Goal: Navigation & Orientation: Find specific page/section

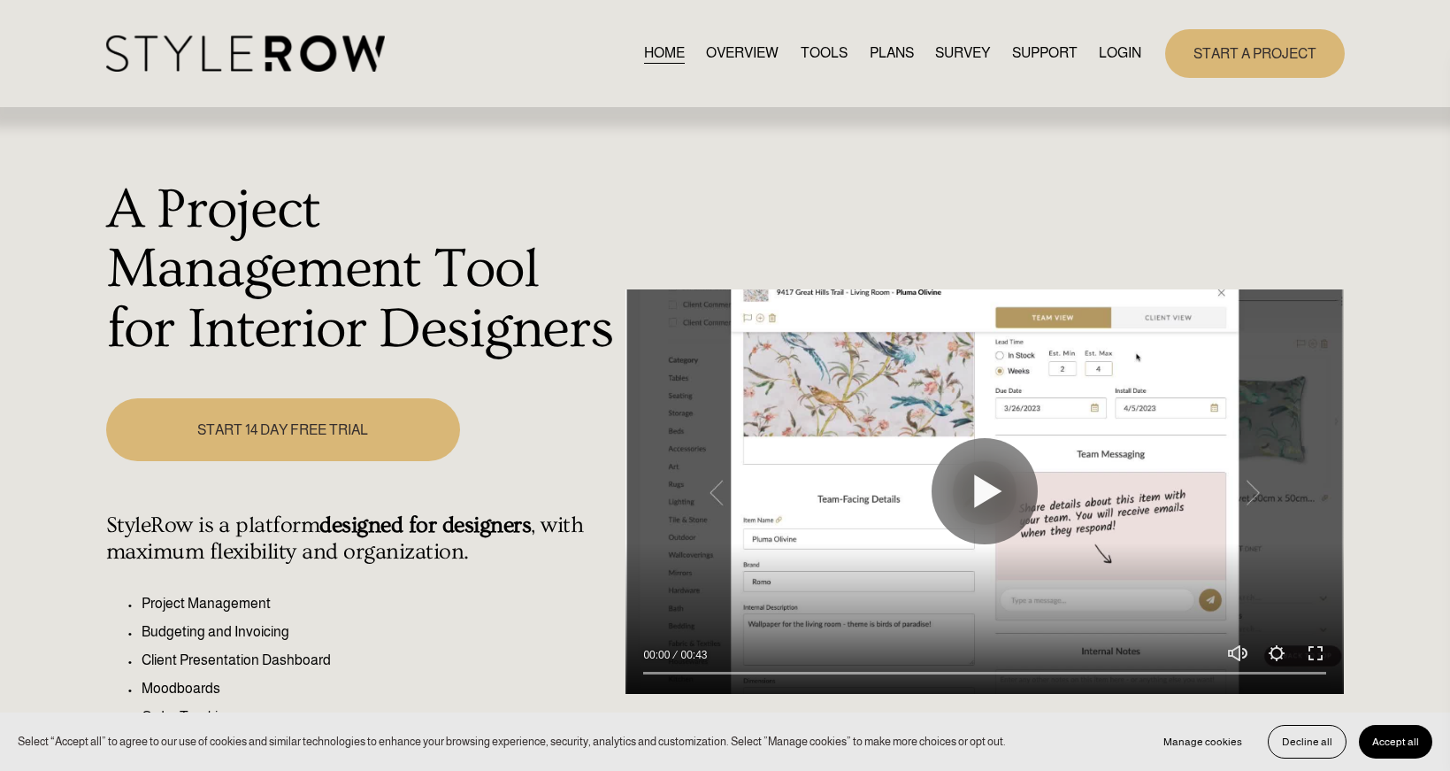
click at [1135, 58] on link "LOGIN" at bounding box center [1120, 54] width 42 height 24
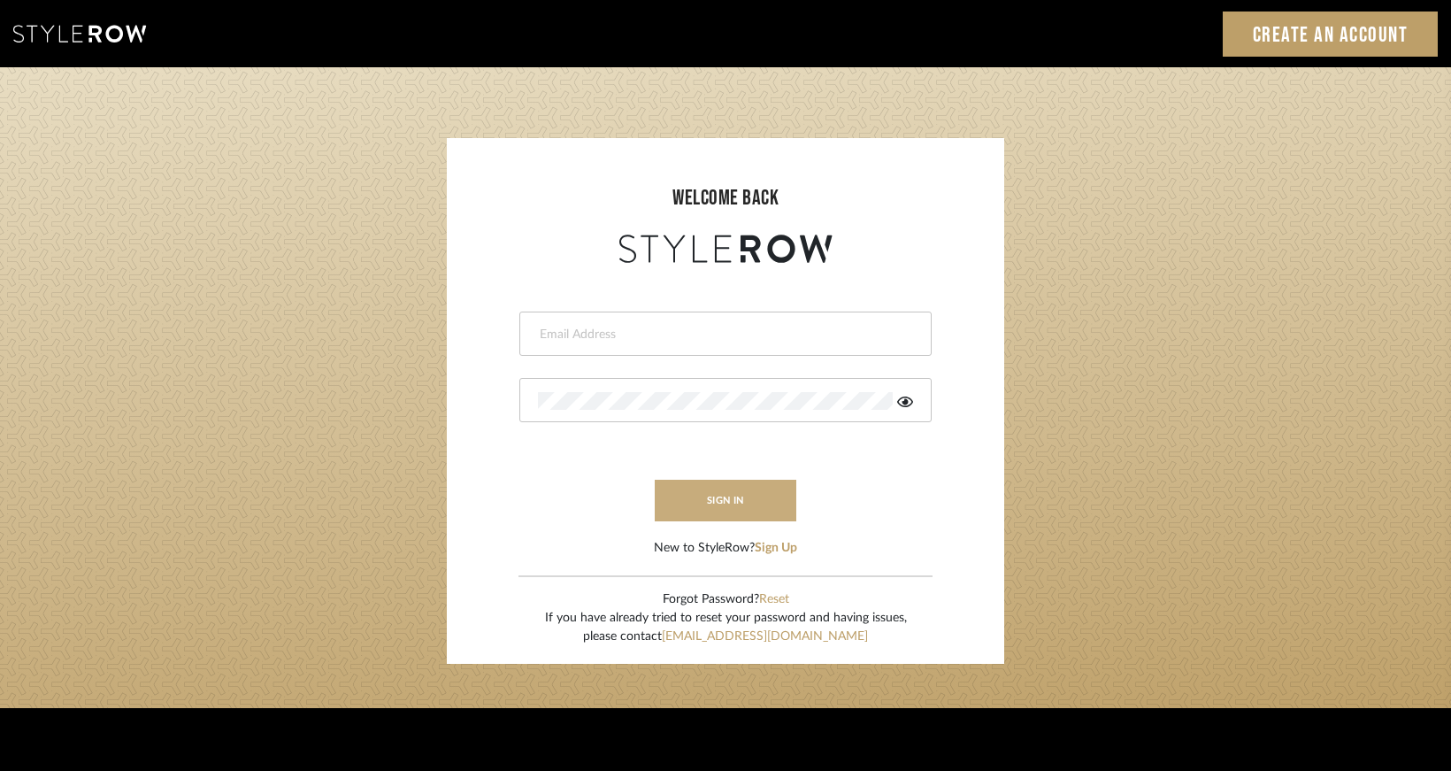
type input "ivonne@rodriguezstudio.com"
click at [731, 517] on button "sign in" at bounding box center [726, 501] width 142 height 42
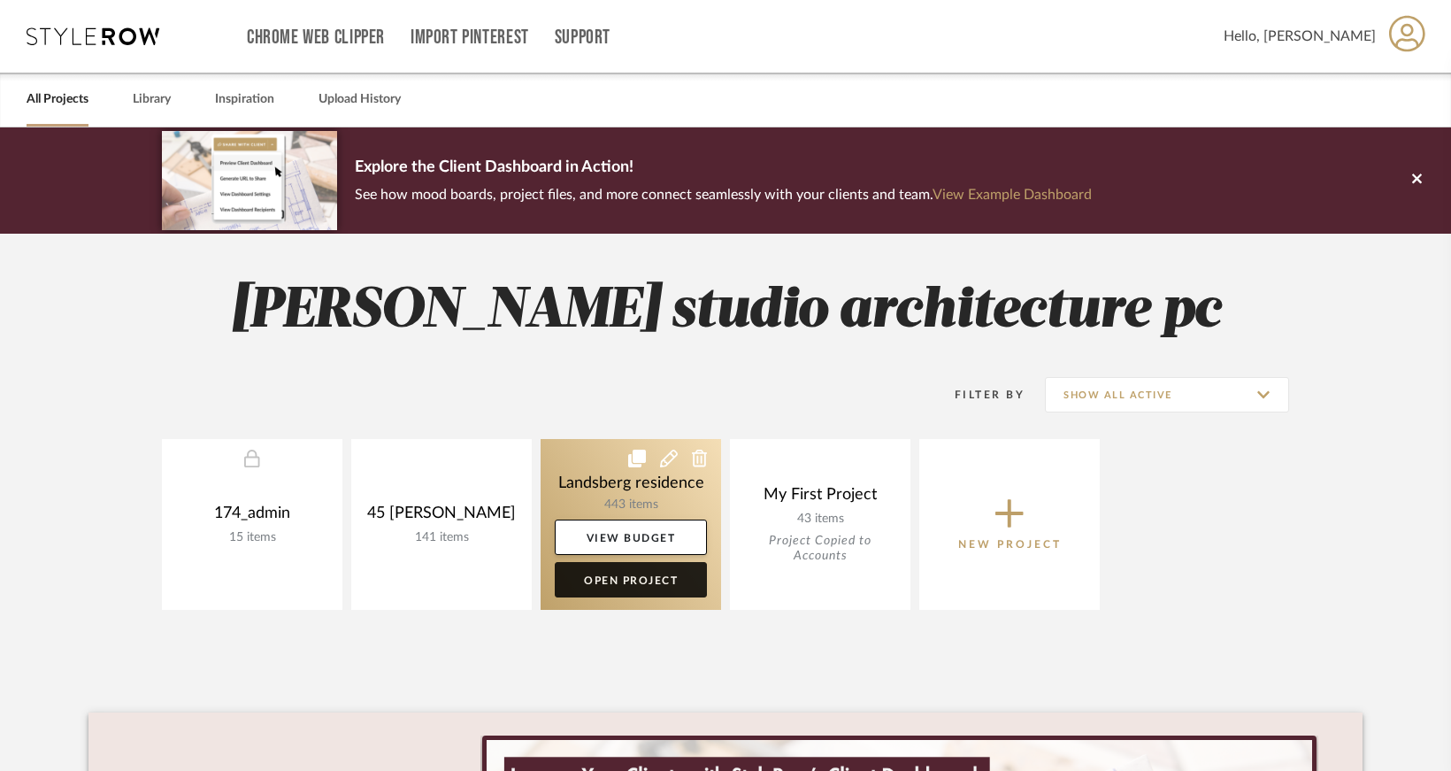
click at [603, 580] on link "Open Project" at bounding box center [631, 579] width 152 height 35
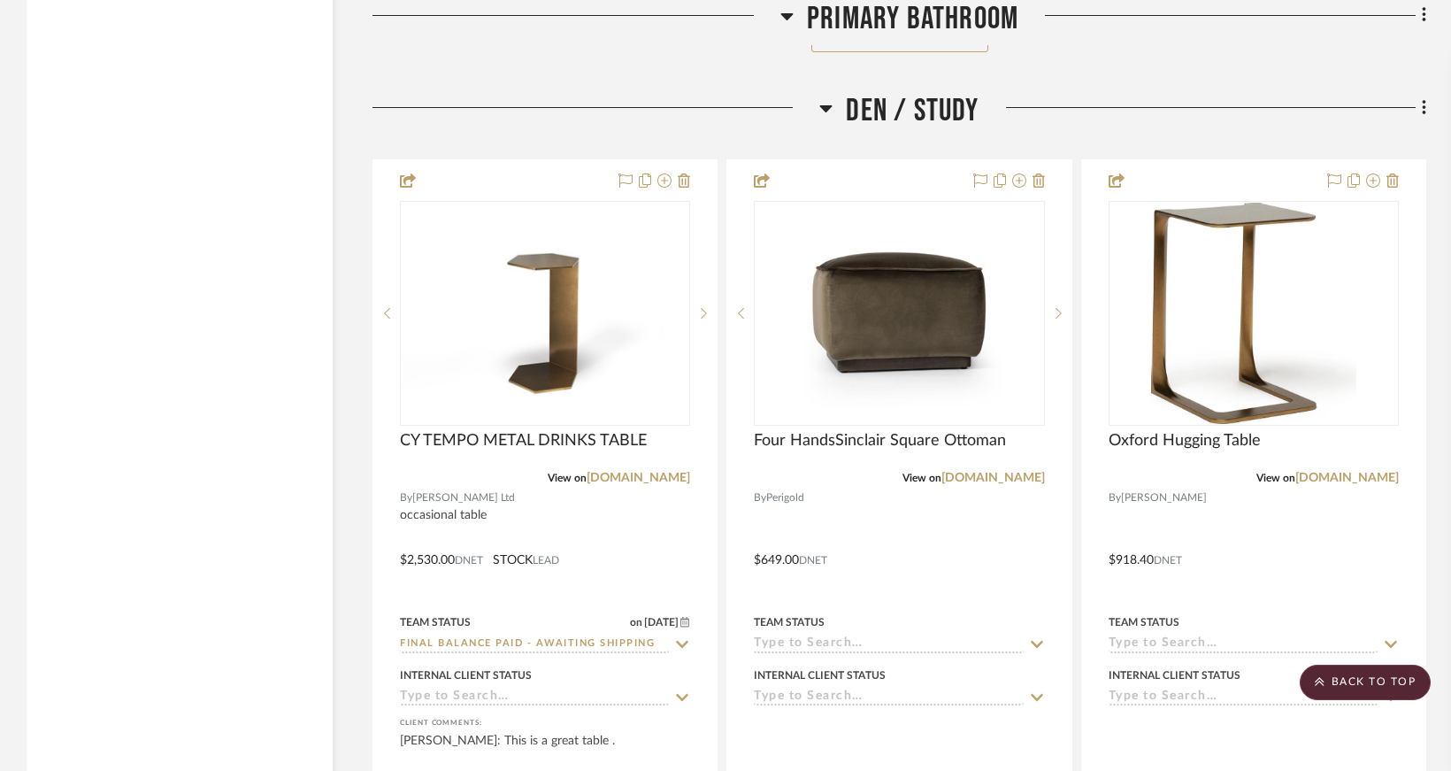
scroll to position [5309, 0]
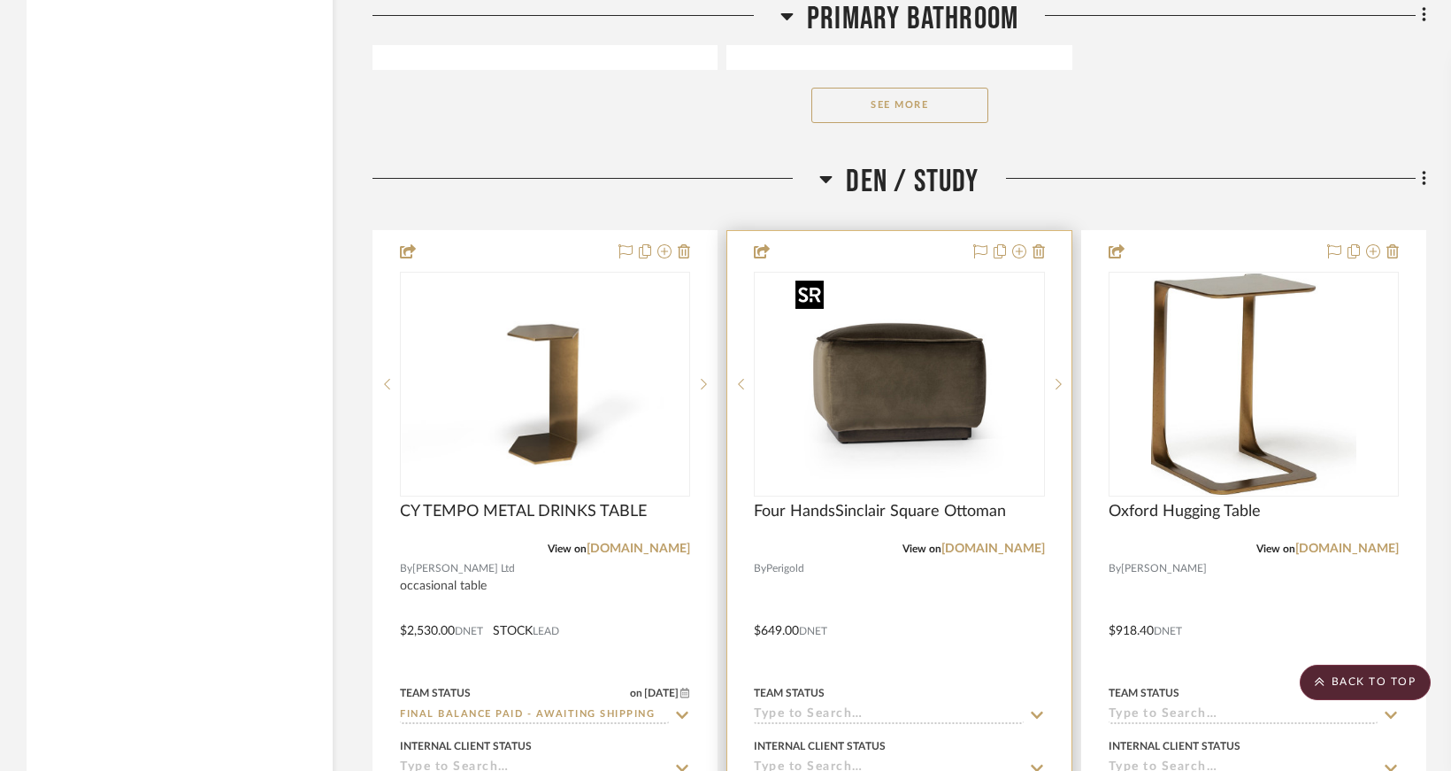
click at [846, 397] on img "0" at bounding box center [898, 383] width 221 height 221
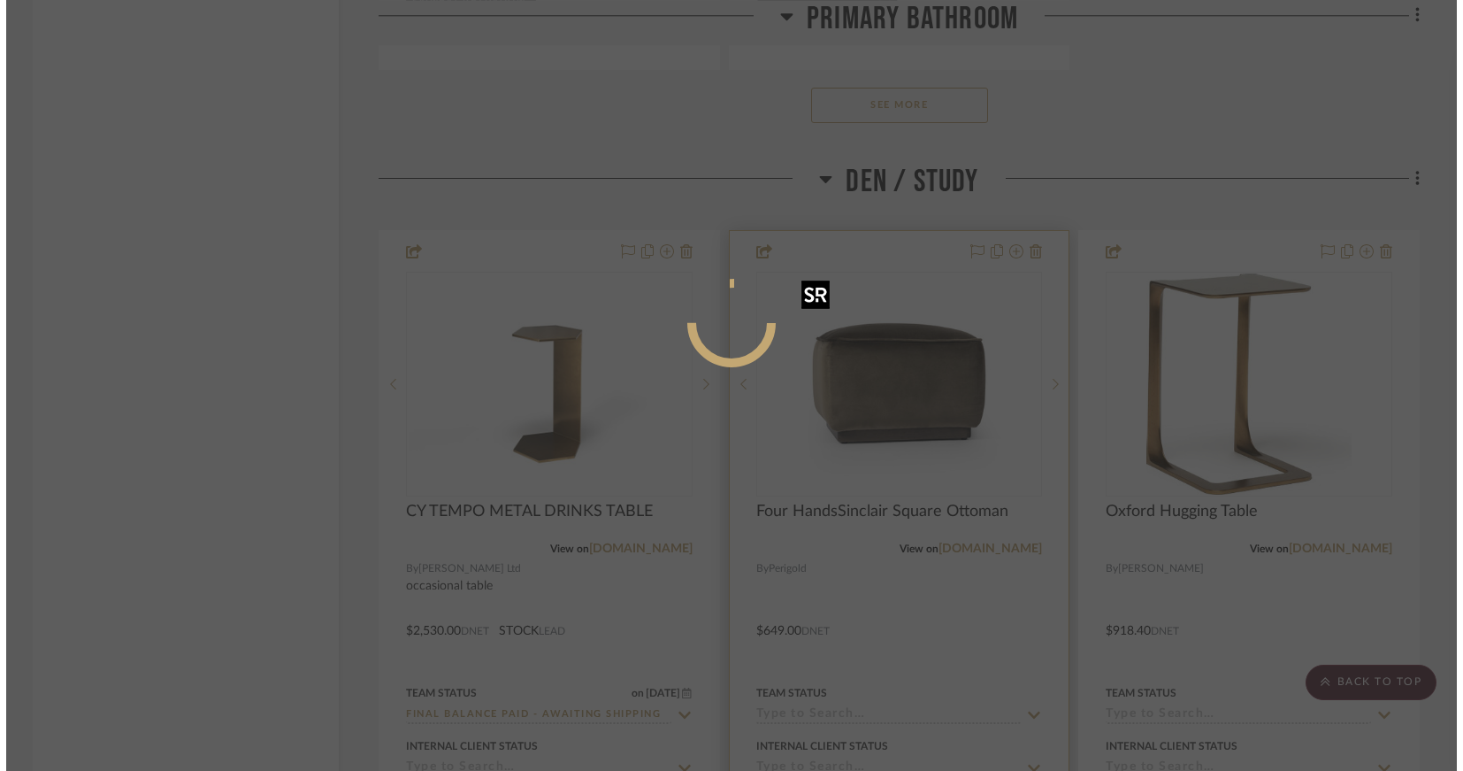
scroll to position [0, 0]
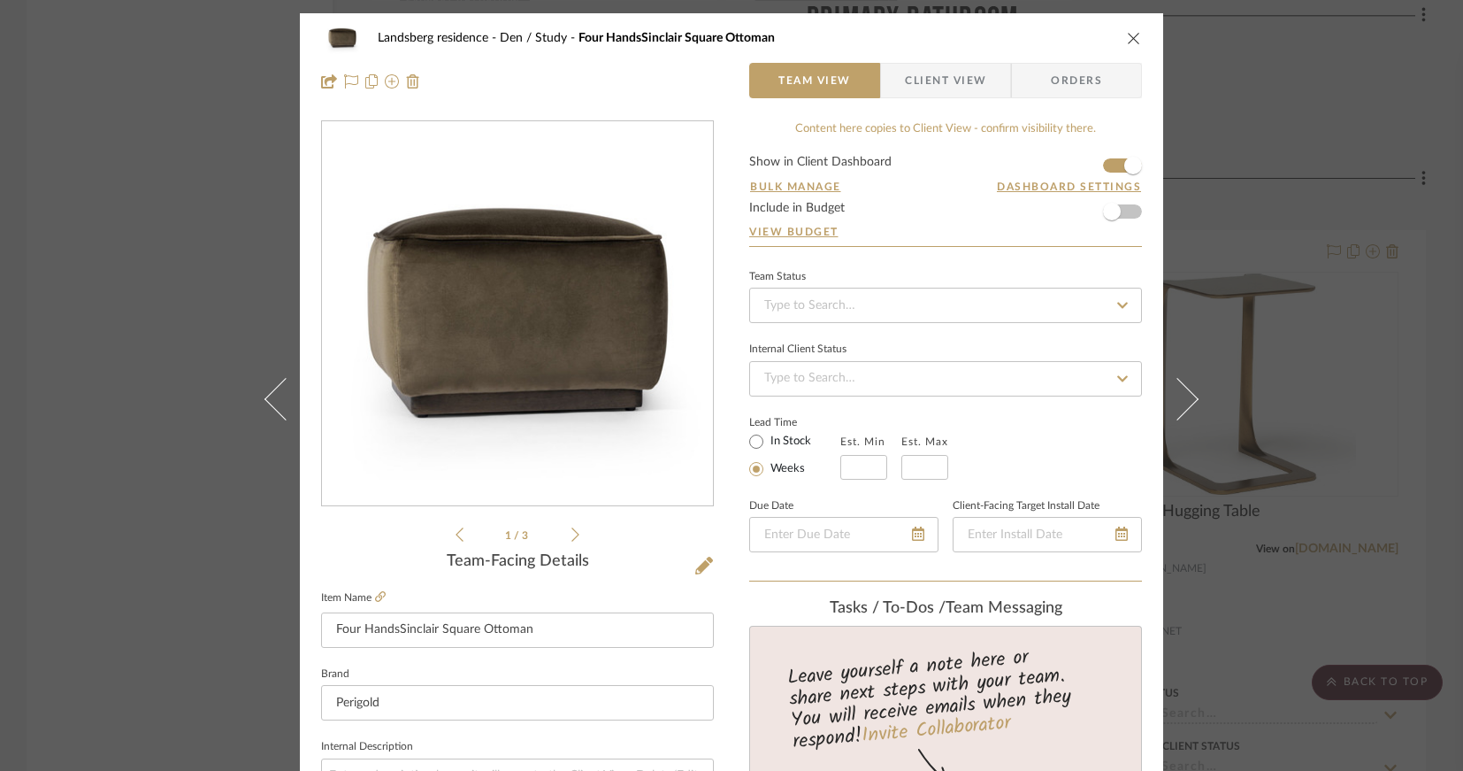
click at [1127, 38] on icon "close" at bounding box center [1134, 38] width 14 height 14
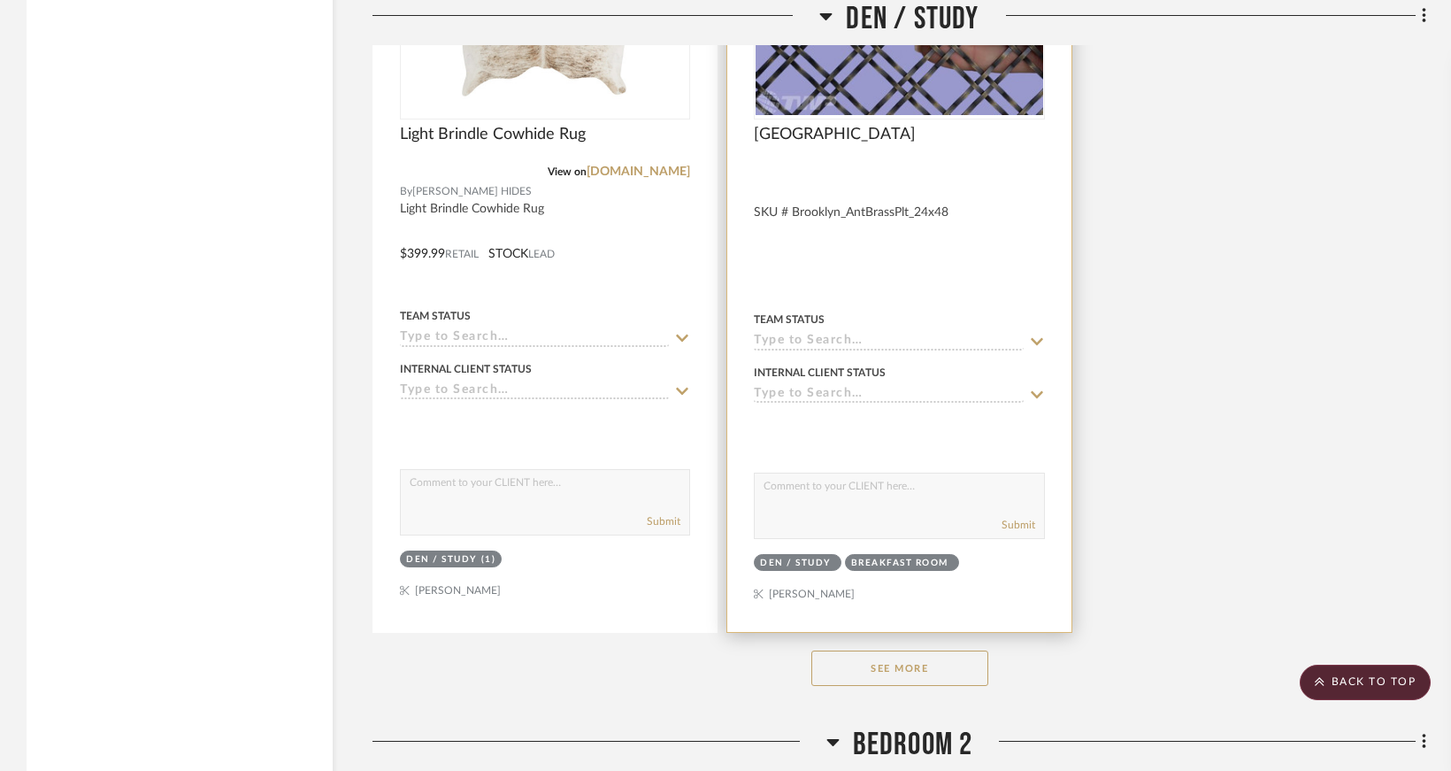
scroll to position [7521, 0]
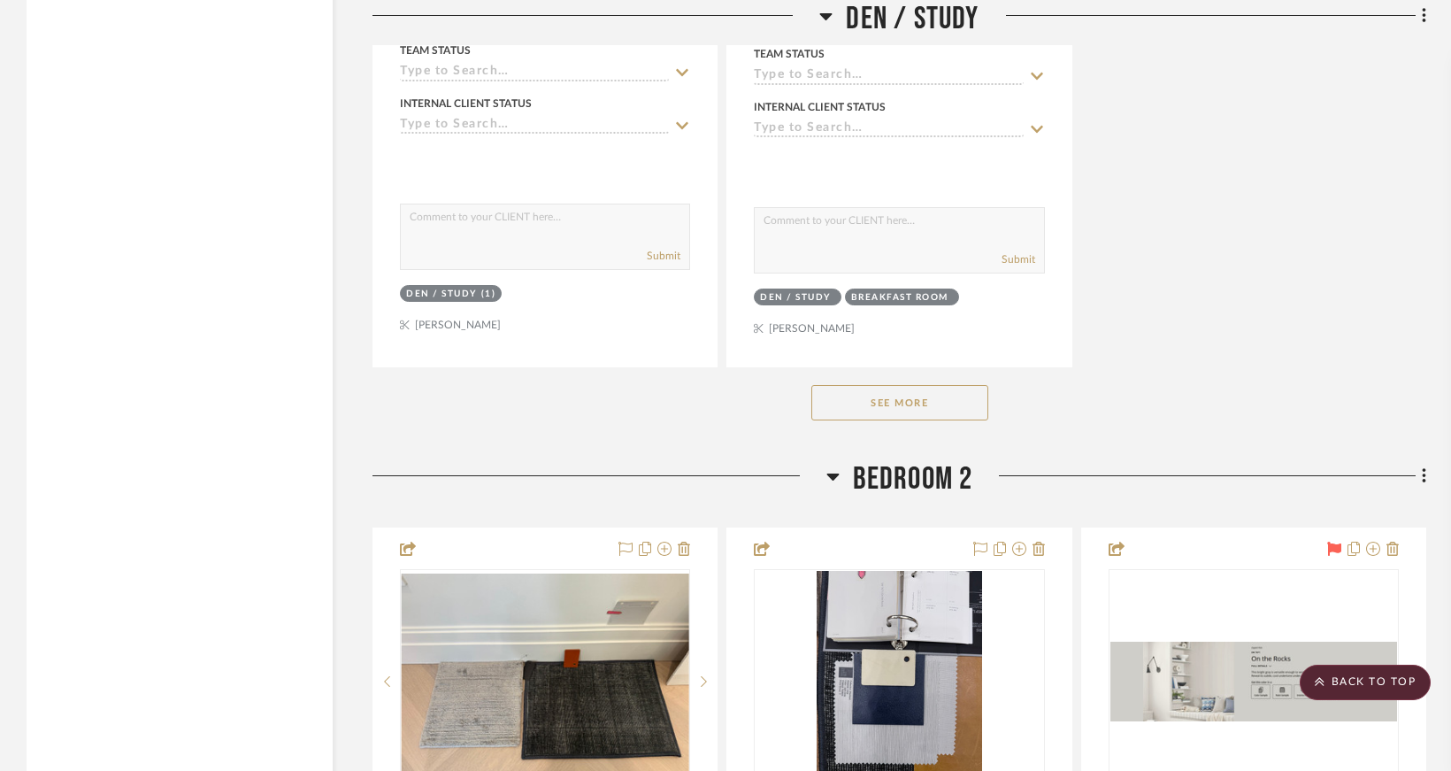
click at [902, 403] on button "See More" at bounding box center [899, 402] width 177 height 35
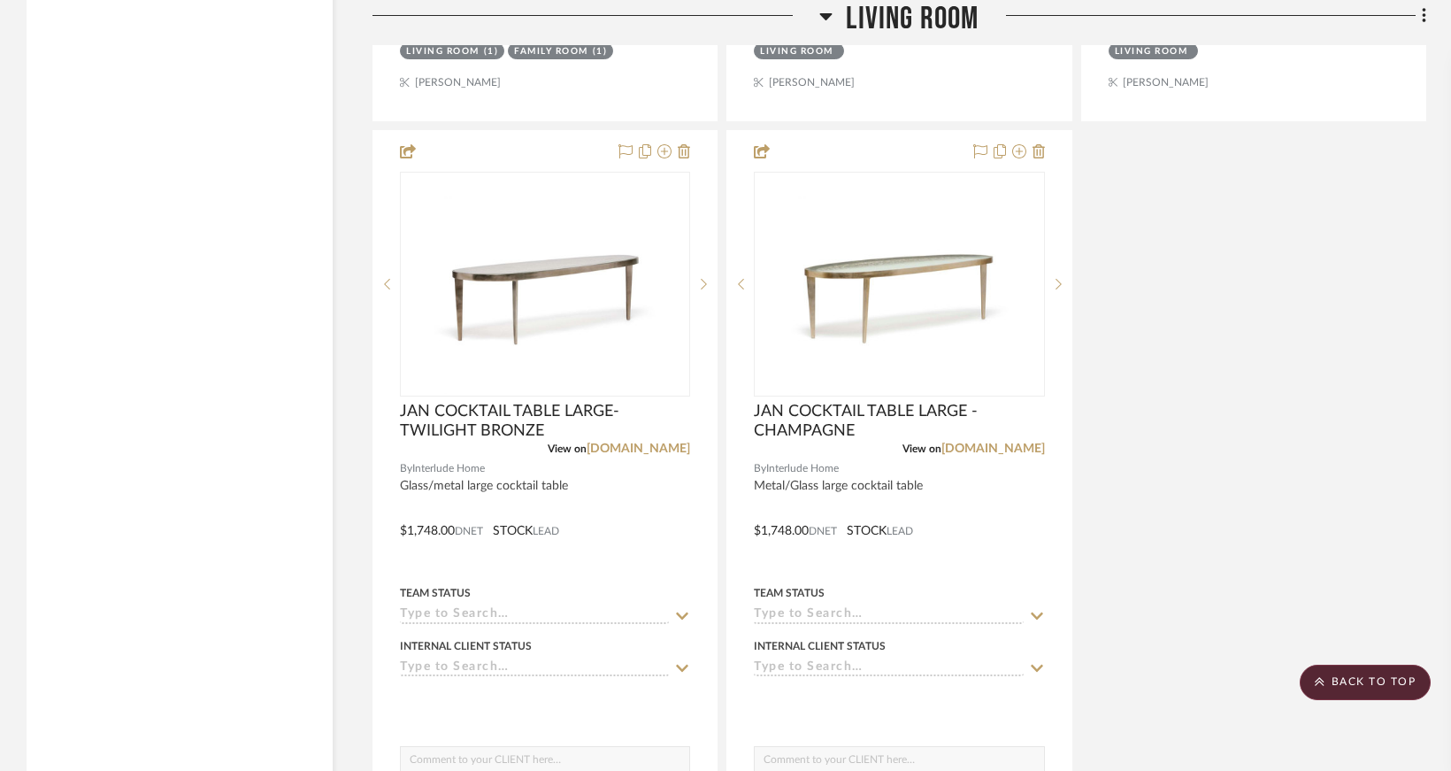
scroll to position [28224, 0]
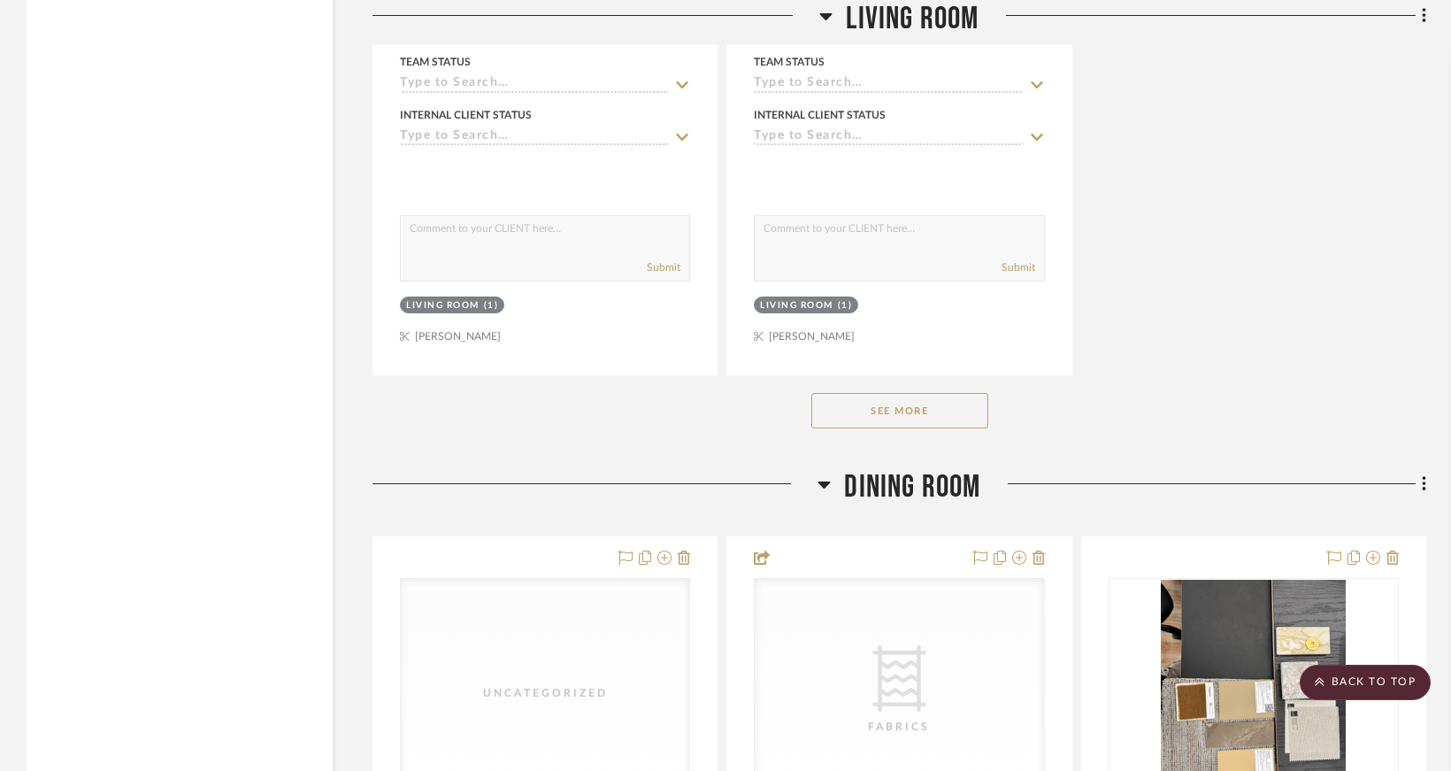
click at [897, 411] on button "See More" at bounding box center [899, 410] width 177 height 35
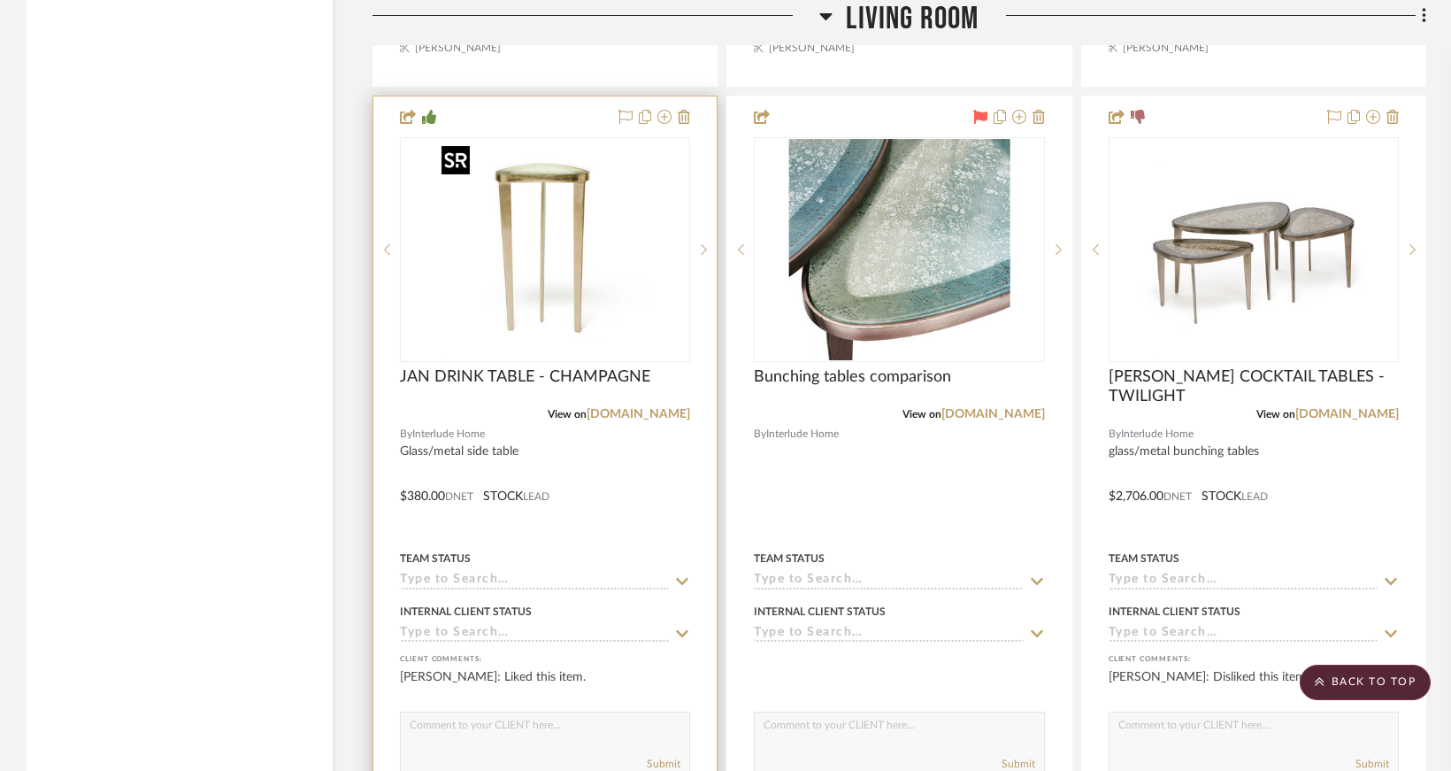
scroll to position [28401, 0]
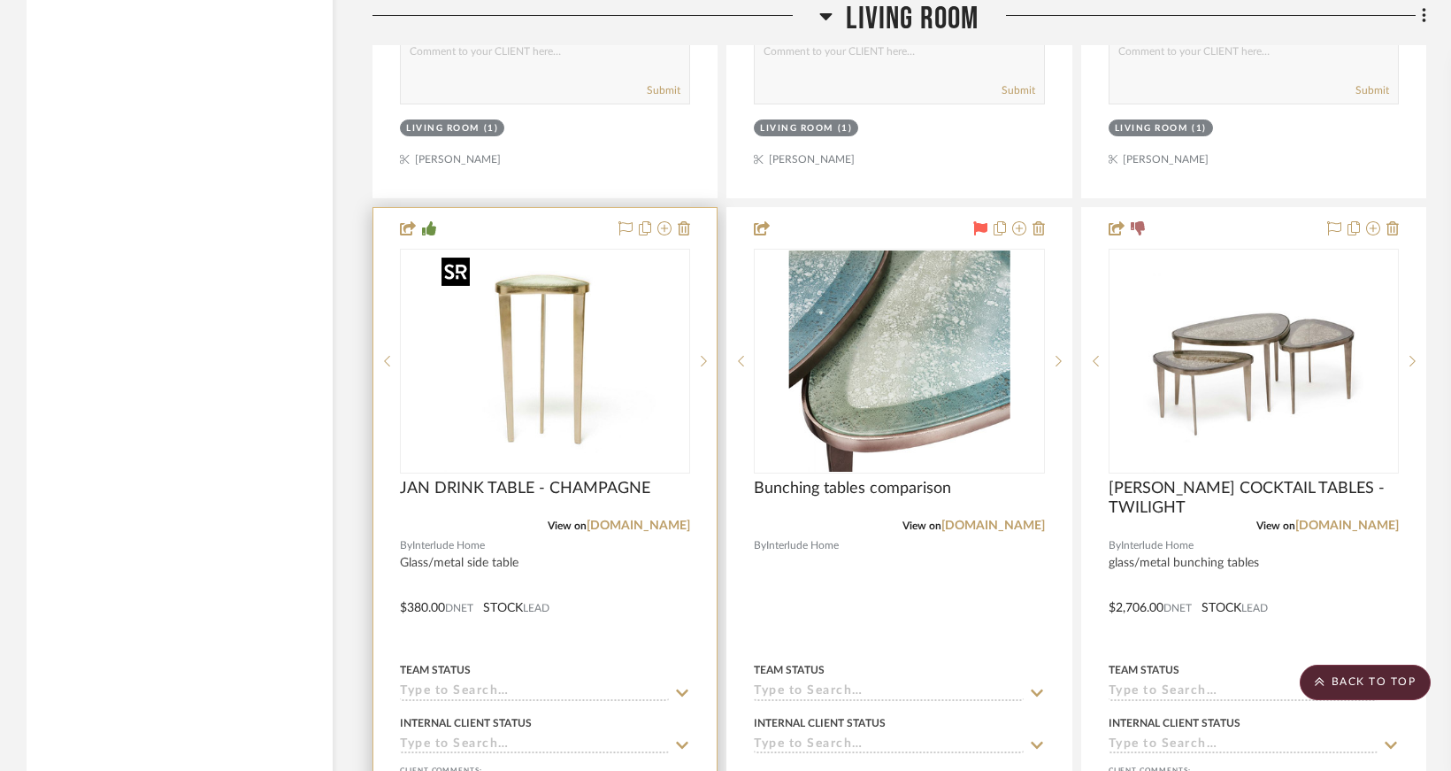
click at [621, 290] on img "0" at bounding box center [544, 360] width 221 height 221
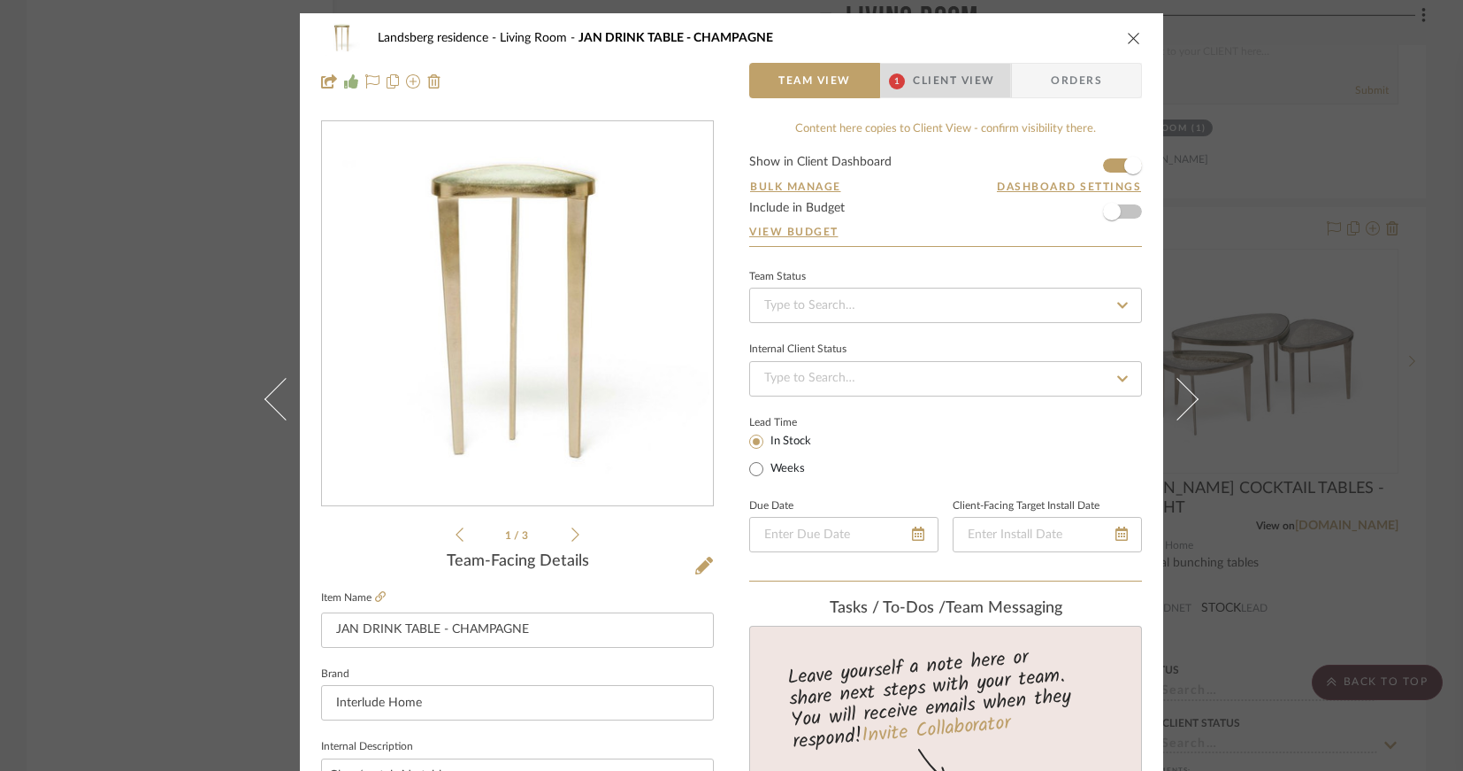
click at [914, 73] on span "Client View" at bounding box center [953, 80] width 81 height 35
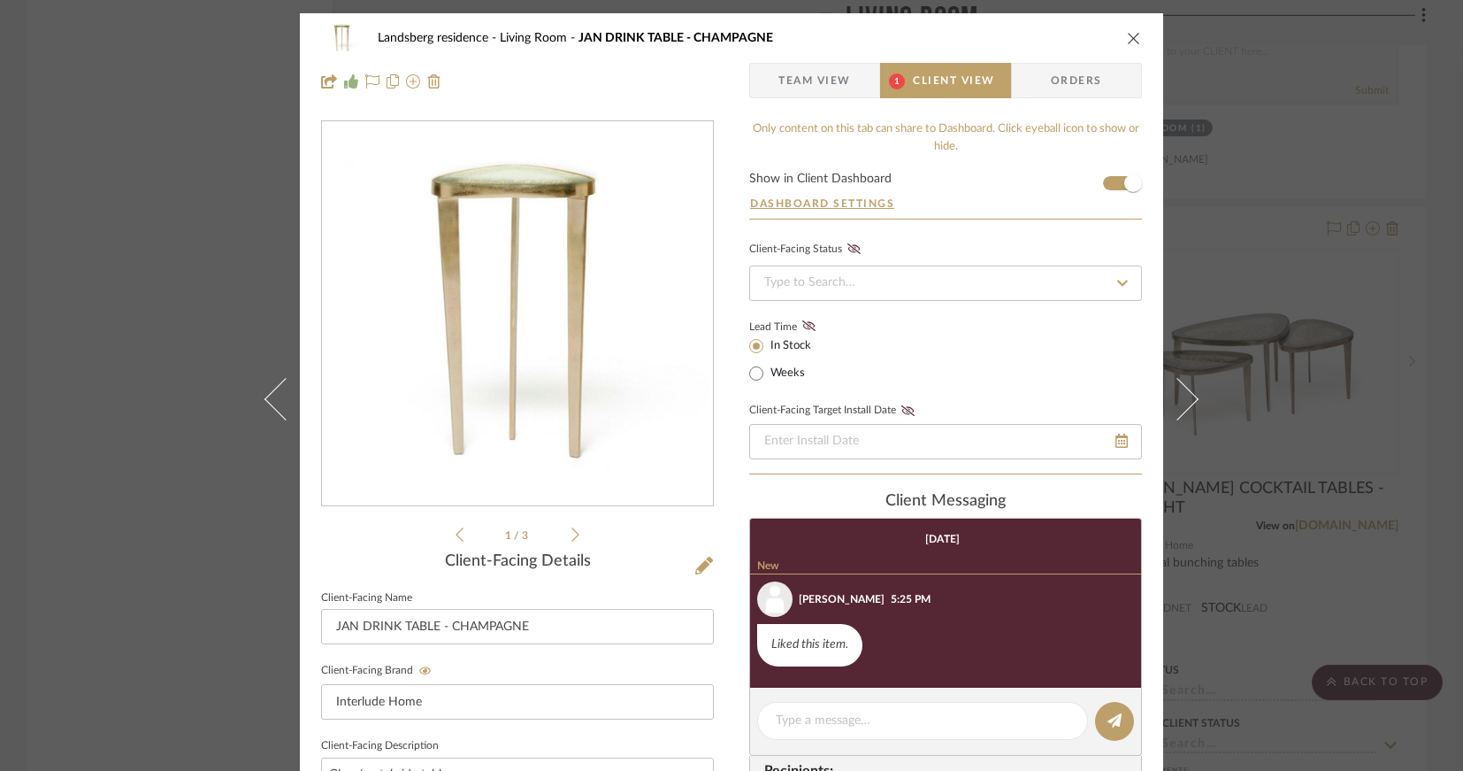
click at [1127, 41] on icon "close" at bounding box center [1134, 38] width 14 height 14
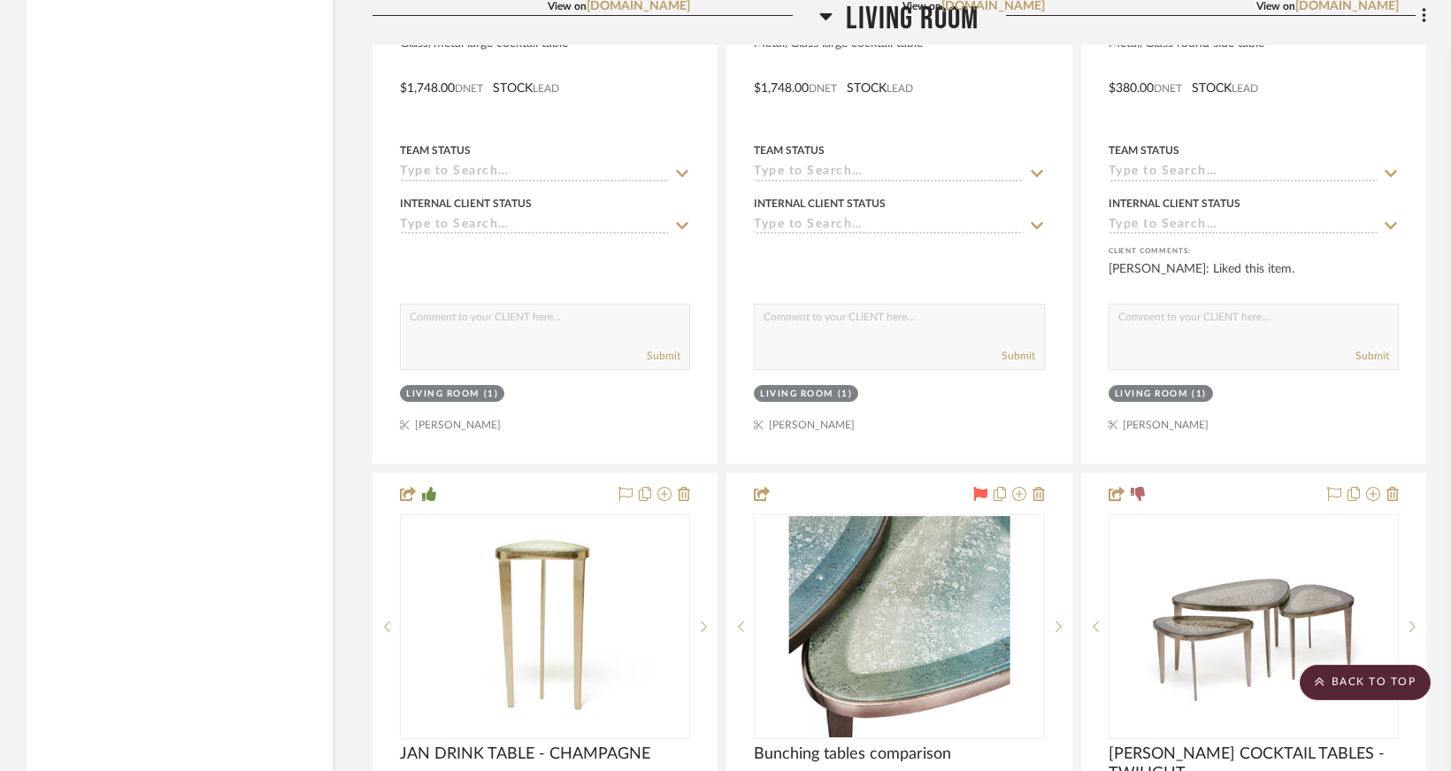
scroll to position [28490, 0]
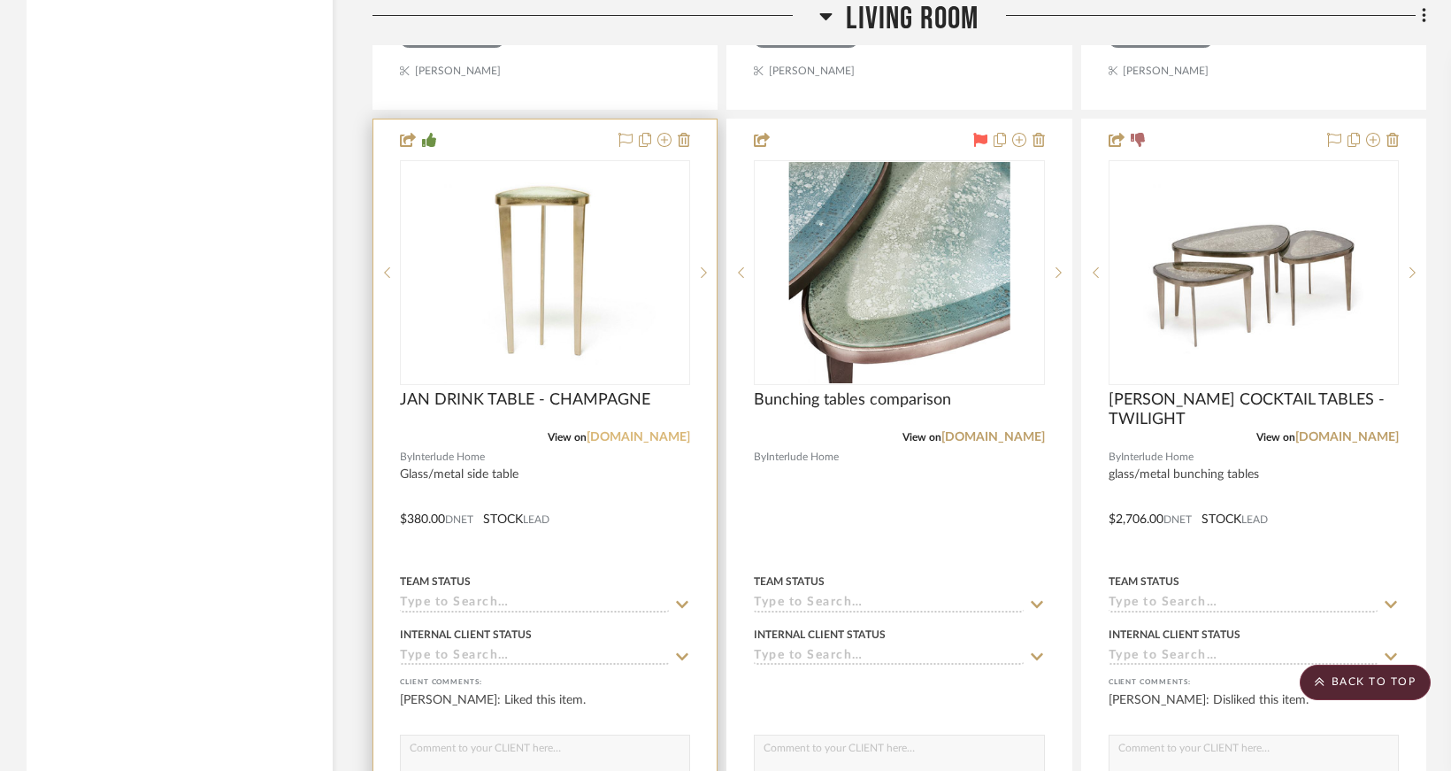
click at [619, 434] on link "[DOMAIN_NAME]" at bounding box center [639, 437] width 104 height 12
